Goal: Information Seeking & Learning: Learn about a topic

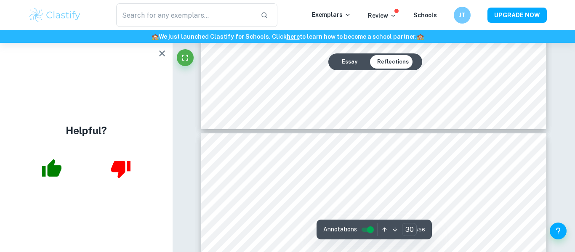
scroll to position [15009, 0]
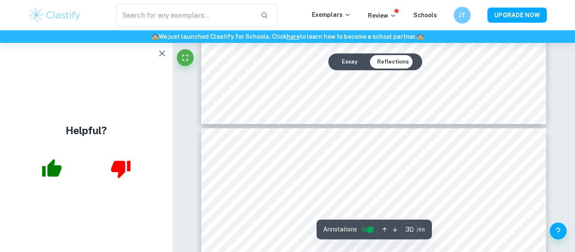
type input "31"
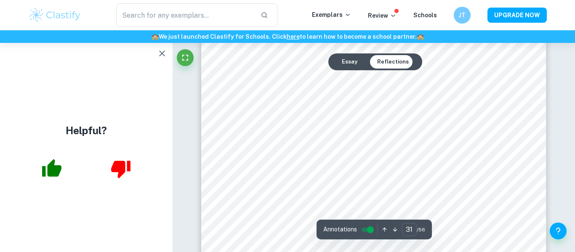
scroll to position [15297, 0]
click at [166, 58] on icon "button" at bounding box center [162, 53] width 10 height 10
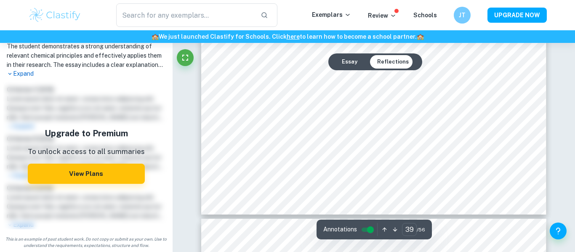
scroll to position [324, 0]
